Goal: Information Seeking & Learning: Learn about a topic

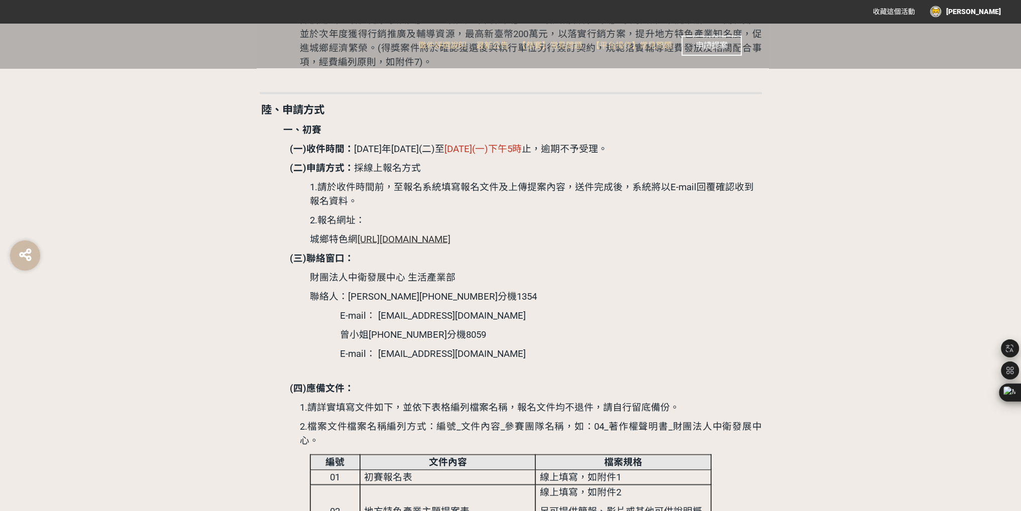
scroll to position [2712, 0]
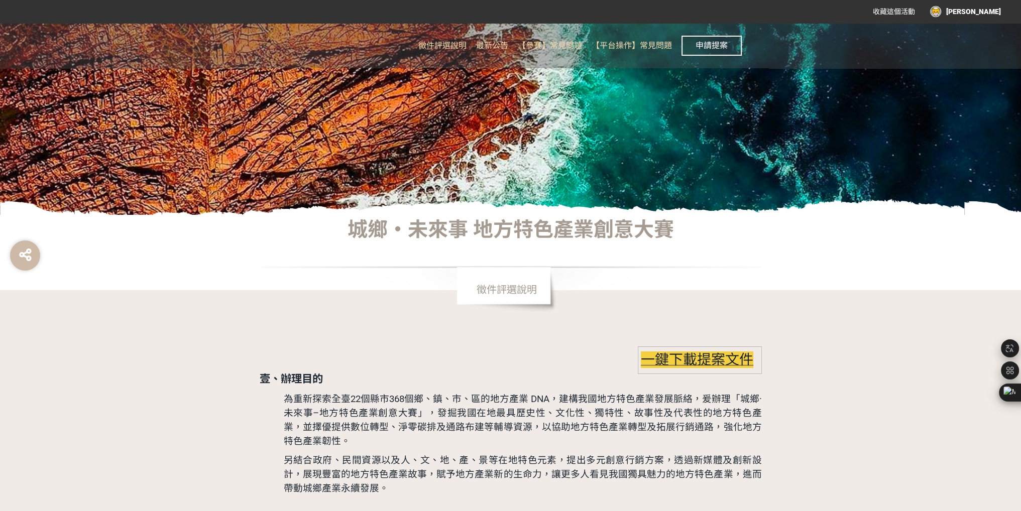
scroll to position [0, 0]
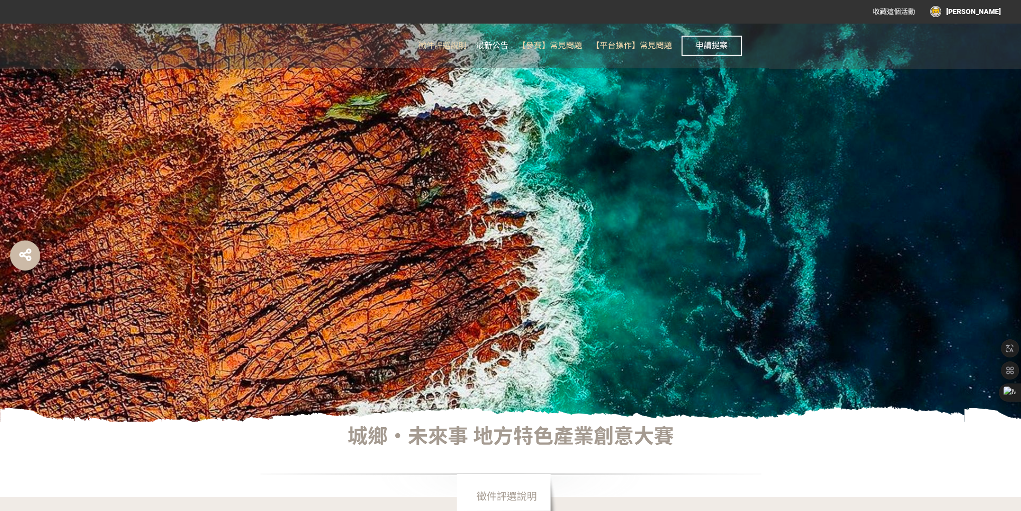
click at [495, 48] on span "最新公告" at bounding box center [492, 46] width 32 height 10
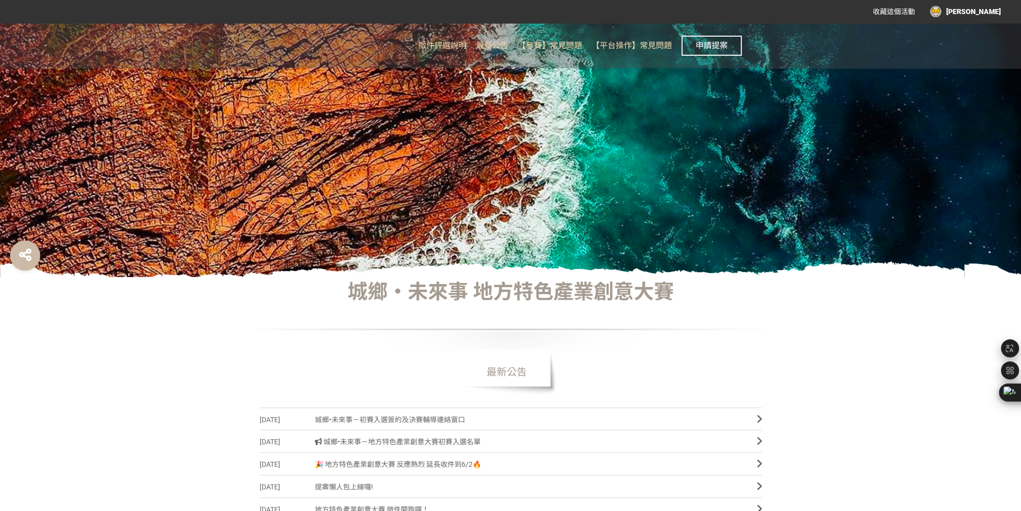
scroll to position [201, 0]
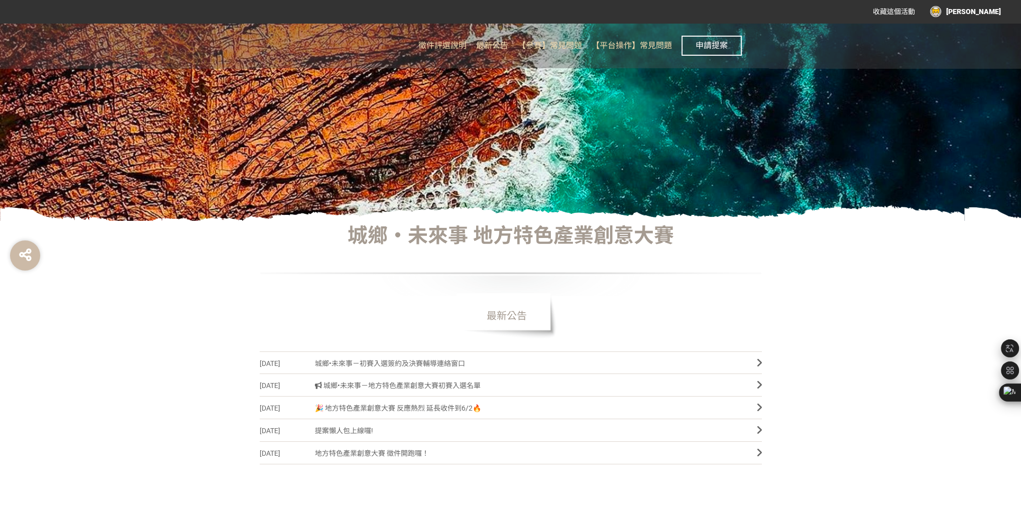
click at [422, 388] on span "城鄉•未來事－地方特色產業創意大賽初賽入選名單" at bounding box center [528, 386] width 427 height 23
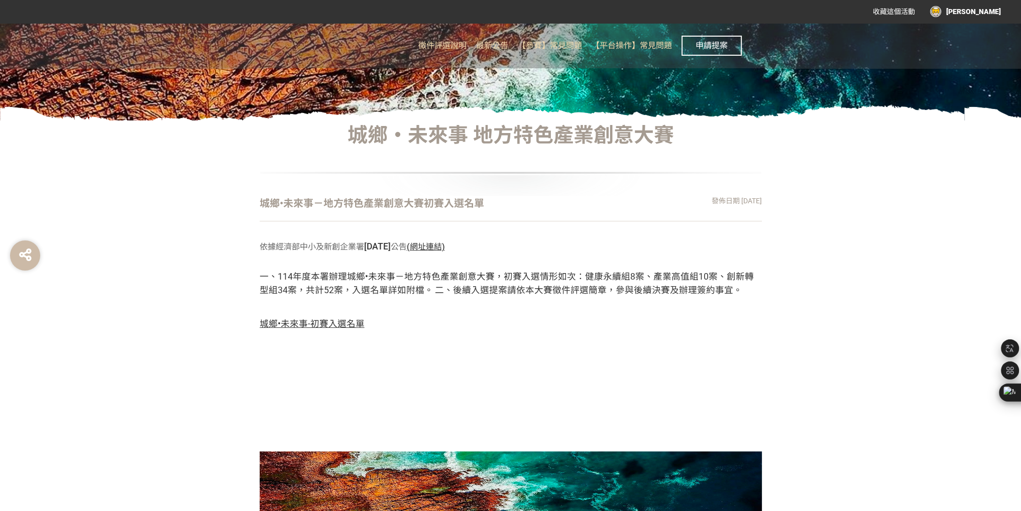
scroll to position [385, 0]
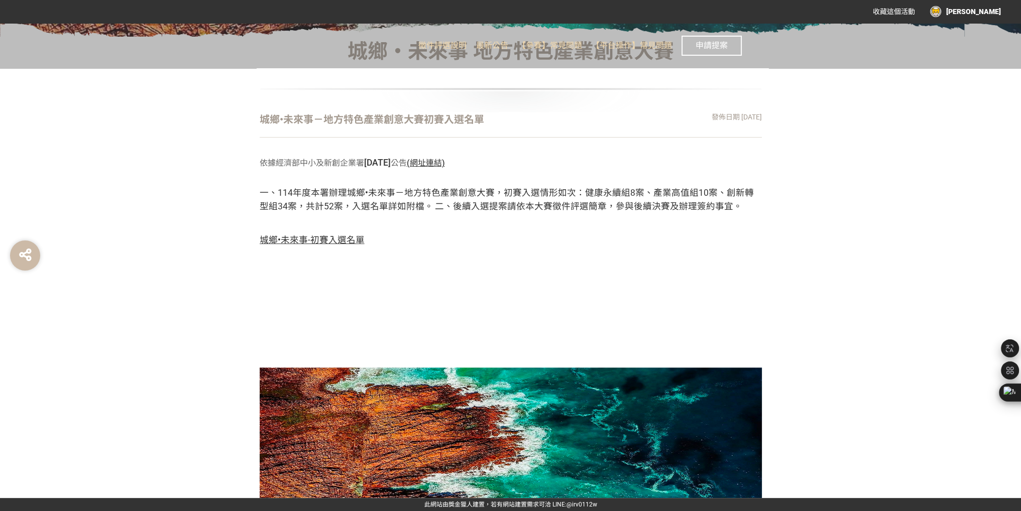
click at [332, 243] on span "城鄉•未來事-初賽入選名單" at bounding box center [312, 240] width 105 height 10
click at [528, 276] on div "城鄉•未來事－地方特色產業創意大賽初賽入選名單 發佈日期 [DATE] 依據經濟部中小及新創企業署 [DATE] 公告 (網址連結) 一、114年度本署辦理城…" at bounding box center [511, 219] width 502 height 215
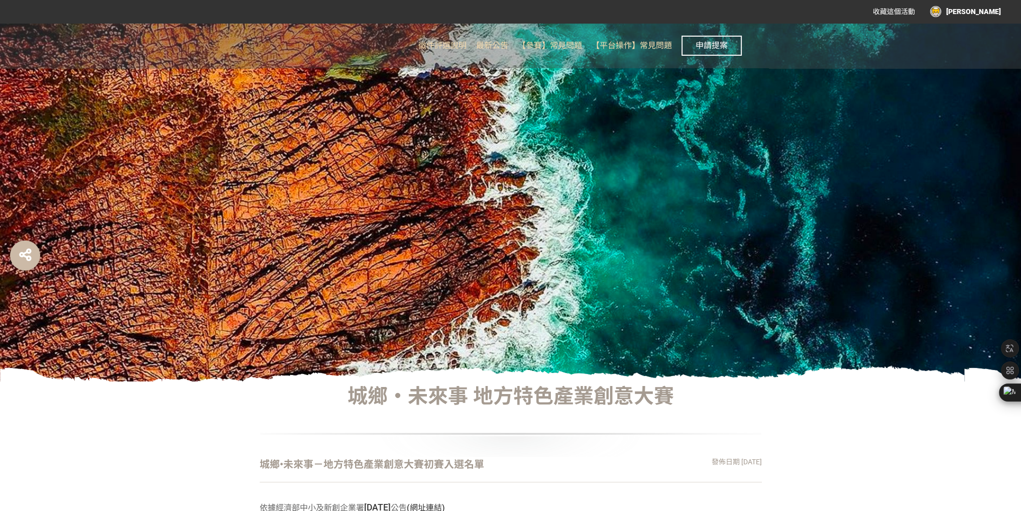
scroll to position [0, 0]
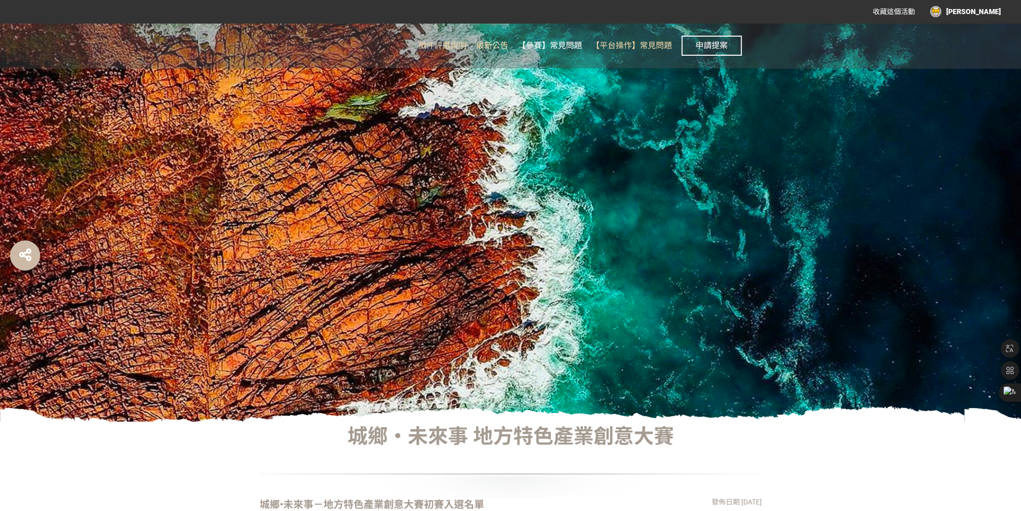
click at [568, 46] on span "【參賽】常見問題" at bounding box center [550, 46] width 64 height 10
click at [454, 46] on span "徵件評選說明" at bounding box center [442, 46] width 48 height 10
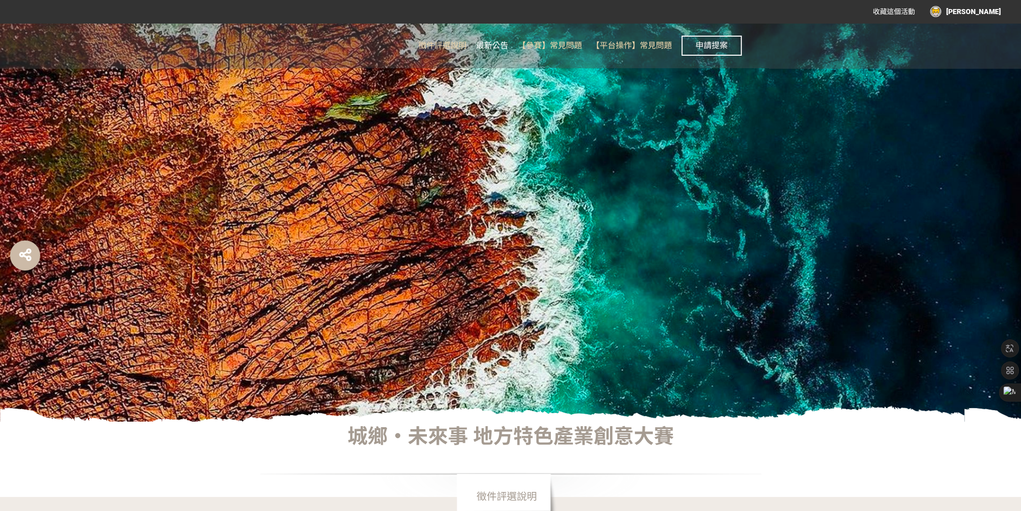
click at [499, 46] on span "最新公告" at bounding box center [492, 46] width 32 height 10
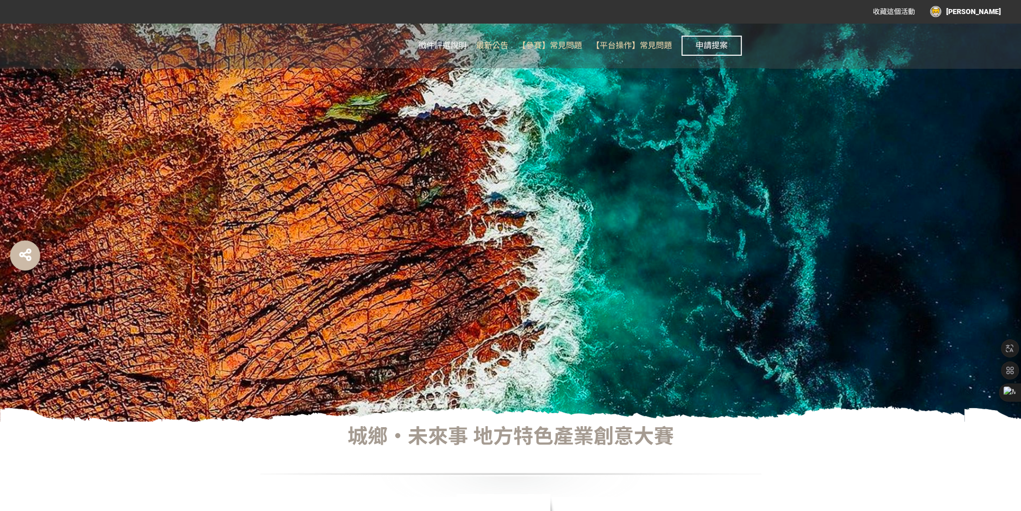
click at [457, 46] on span "徵件評選說明" at bounding box center [442, 46] width 48 height 10
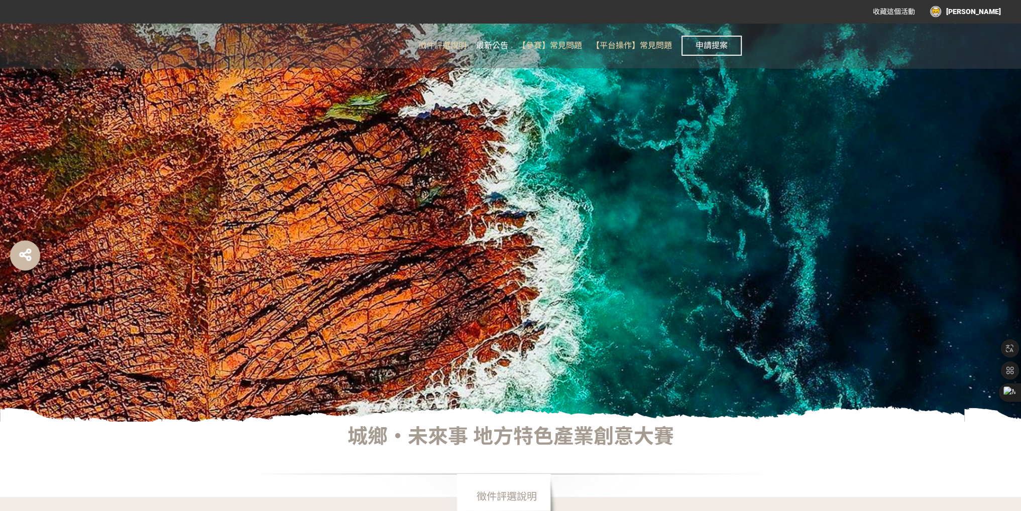
click at [495, 46] on span "最新公告" at bounding box center [492, 46] width 32 height 10
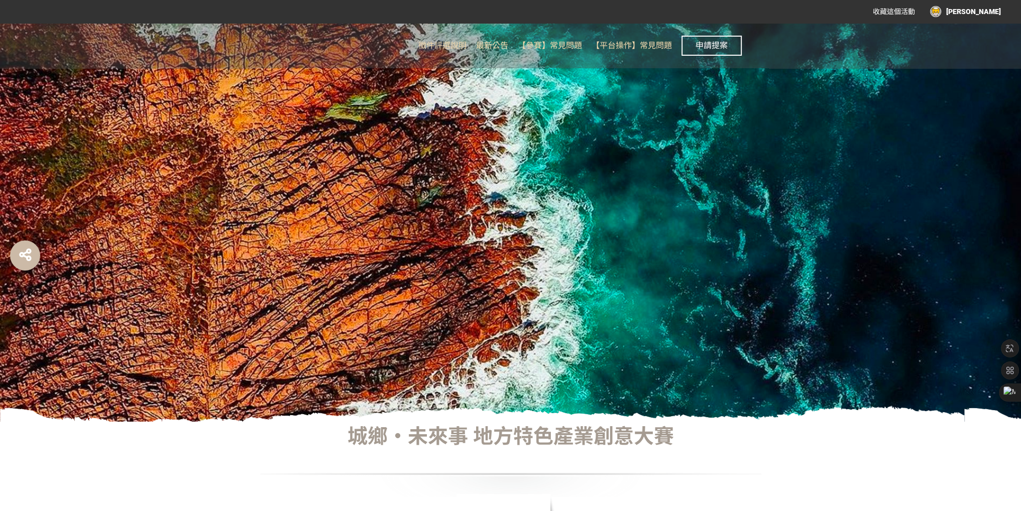
scroll to position [401, 0]
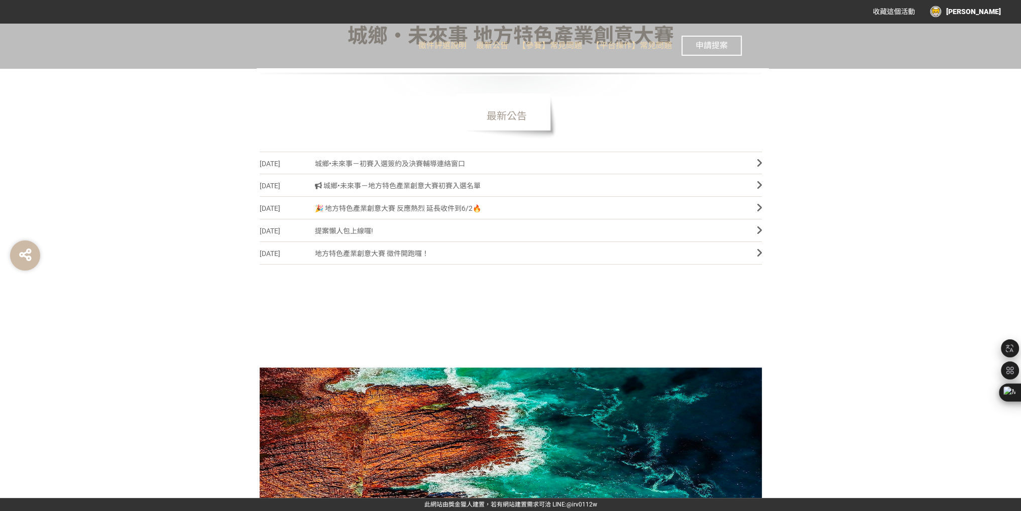
click at [387, 166] on span "城鄉•未來事－初賽入選簽約及決賽輔導連絡窗口" at bounding box center [528, 164] width 427 height 23
